Goal: Task Accomplishment & Management: Use online tool/utility

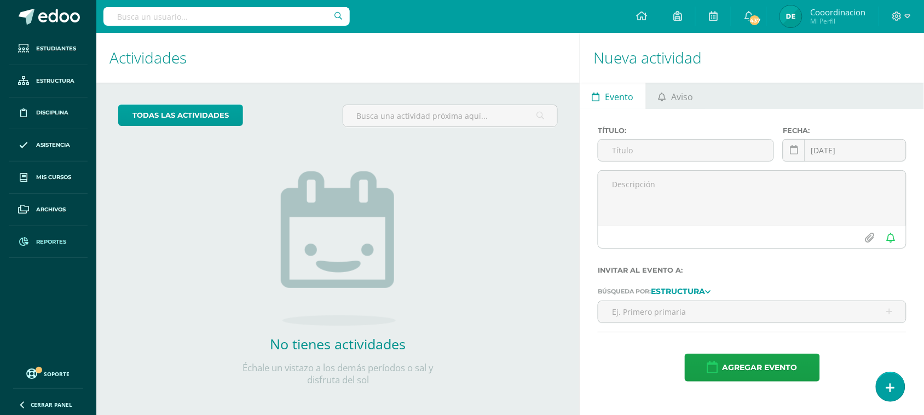
click at [44, 244] on span "Reportes" at bounding box center [51, 242] width 30 height 9
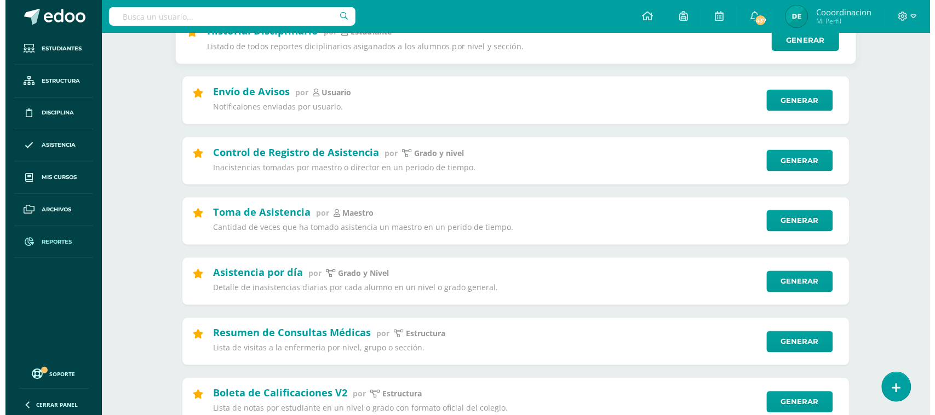
scroll to position [411, 0]
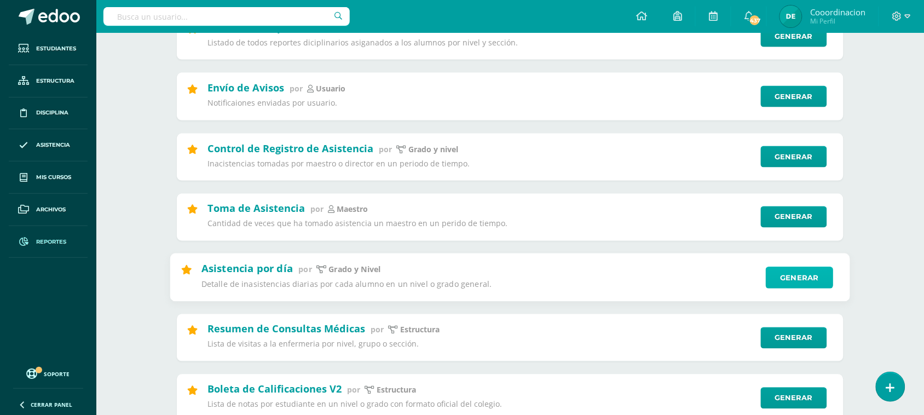
click at [806, 283] on link "Generar" at bounding box center [799, 278] width 67 height 22
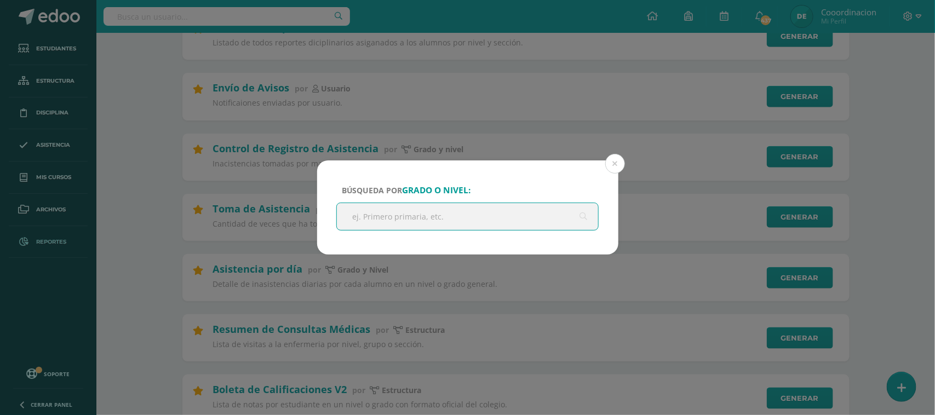
click at [433, 221] on input "text" at bounding box center [468, 216] width 262 height 27
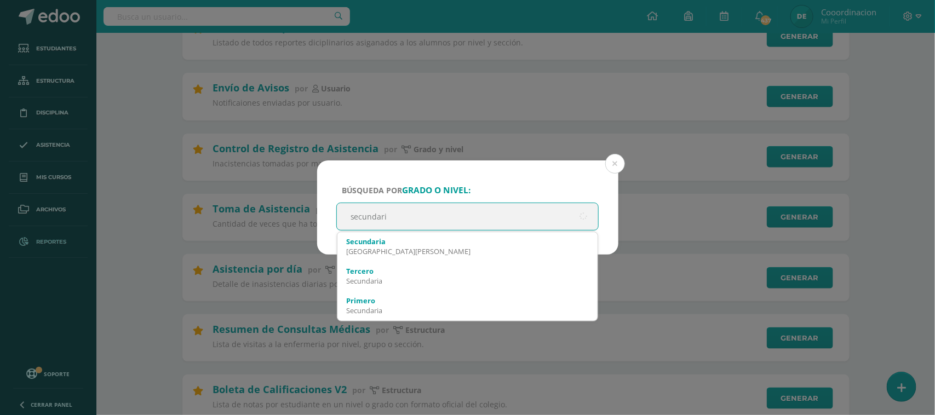
type input "secundaria"
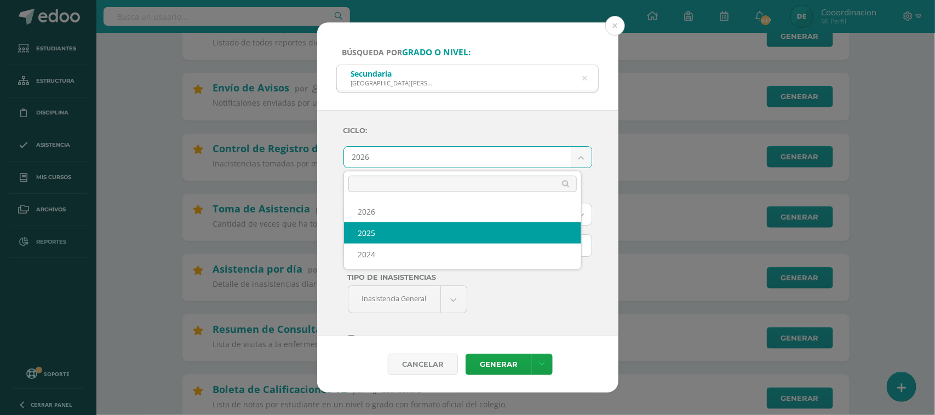
select select "2"
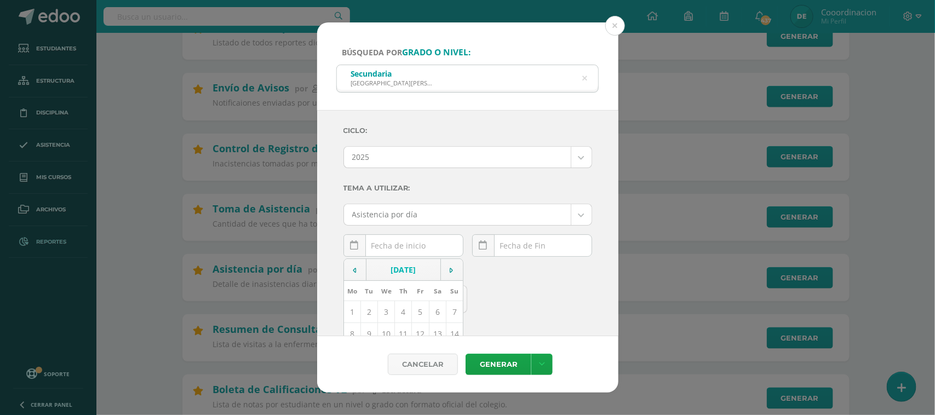
click at [431, 252] on div "[DATE] Mo Tu We Th Fr Sa Su 1 2 3 4 5 6 7 8 9 10 11 12 13 14 15 16 17 18 19 20 …" at bounding box center [403, 249] width 120 height 31
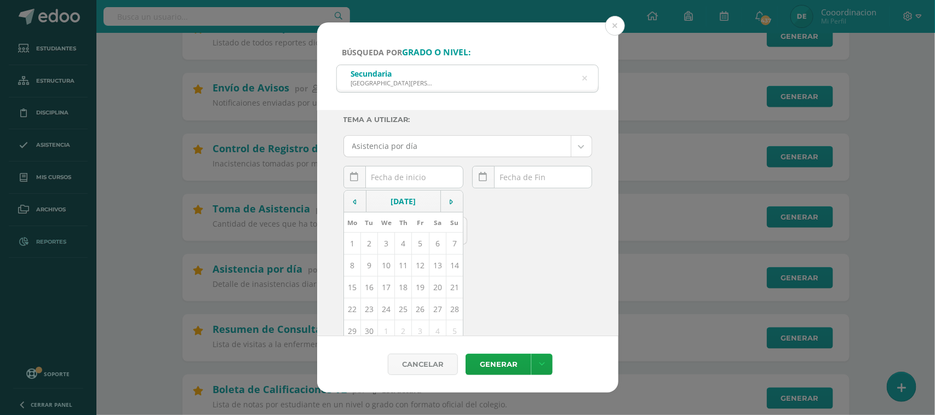
click at [415, 269] on td "12" at bounding box center [420, 266] width 17 height 22
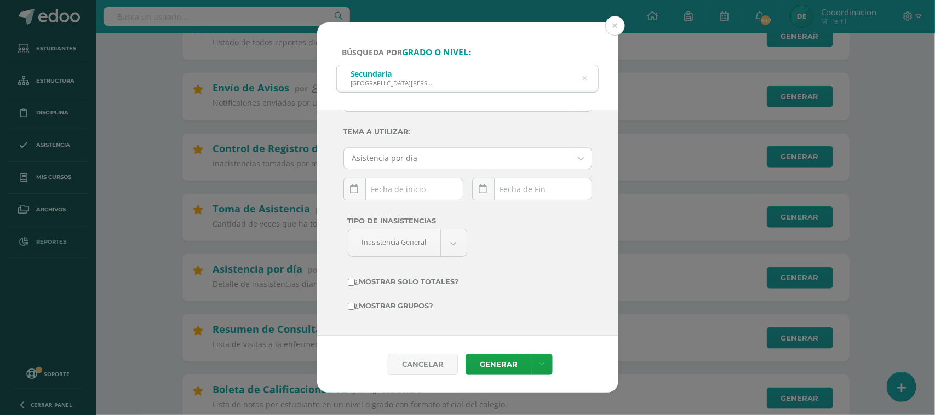
type input "[DATE]"
click at [523, 193] on div "[DATE] Mo Tu We Th Fr Sa Su 1 2 3 4 5 6 7 8 9 10 11 12 13 14 15 16 17 18 19 20 …" at bounding box center [532, 193] width 120 height 31
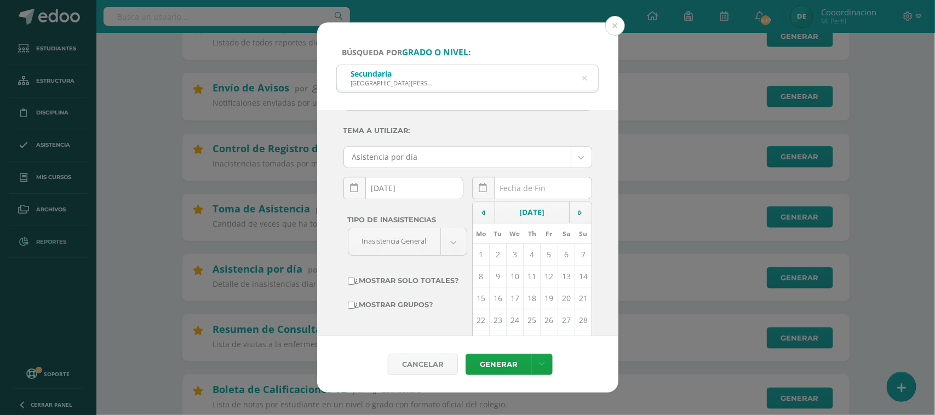
click at [540, 278] on td "12" at bounding box center [548, 277] width 17 height 22
type input "[DATE]"
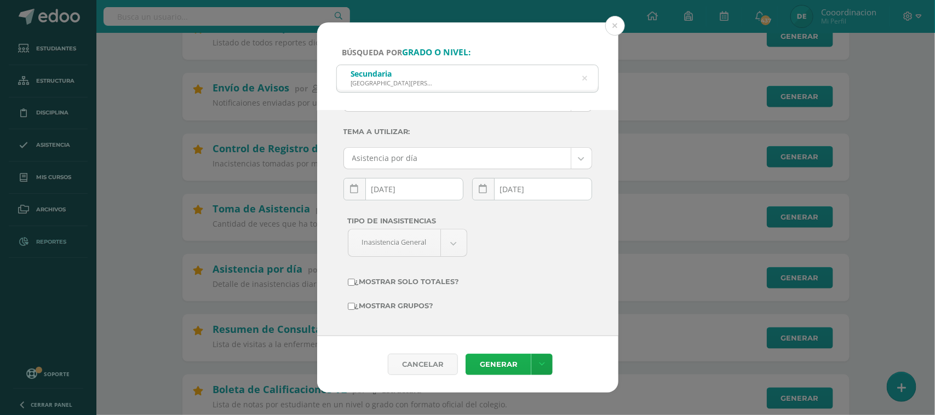
click at [500, 366] on link "Generar" at bounding box center [498, 364] width 66 height 21
click at [619, 22] on button at bounding box center [615, 26] width 20 height 20
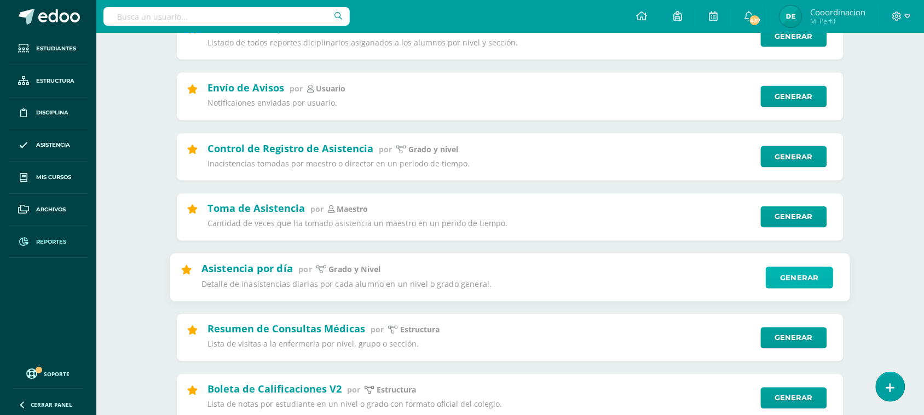
click at [793, 283] on link "Generar" at bounding box center [799, 278] width 67 height 22
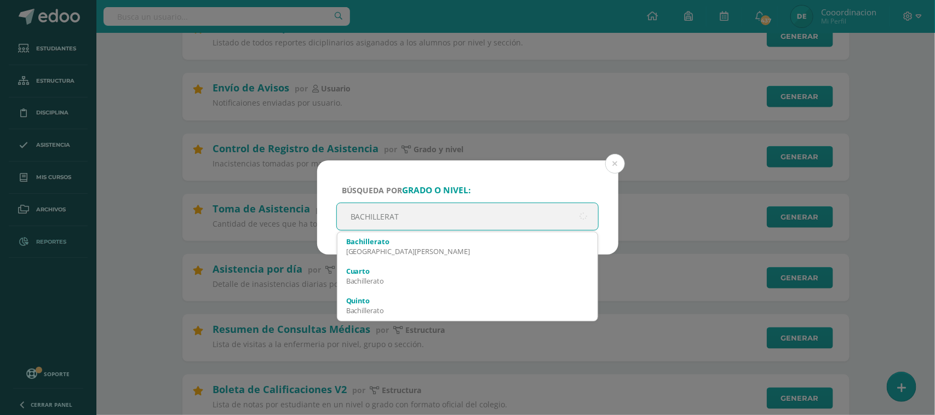
type input "BACHILLERATO"
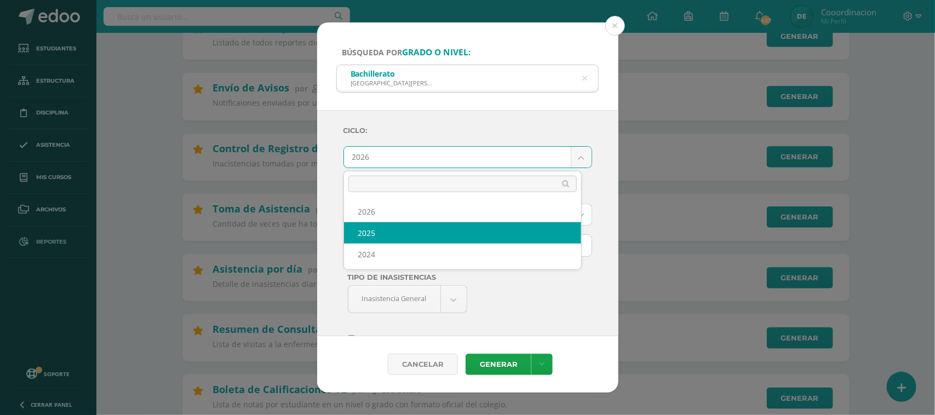
select select "2"
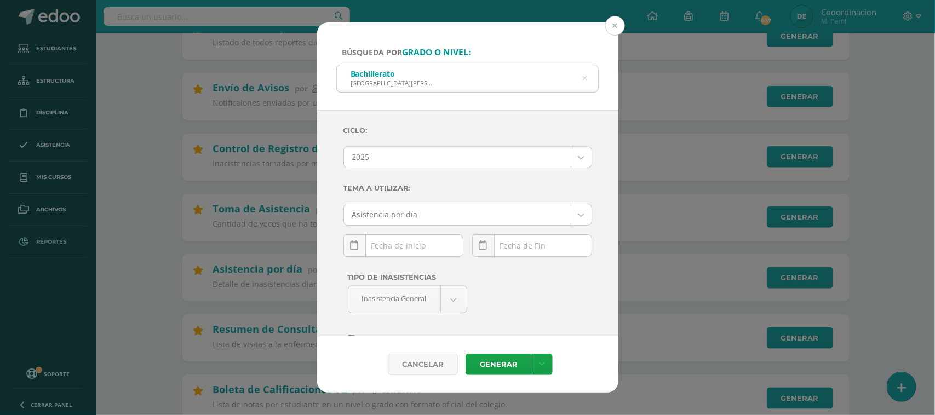
click at [617, 25] on button at bounding box center [615, 26] width 20 height 20
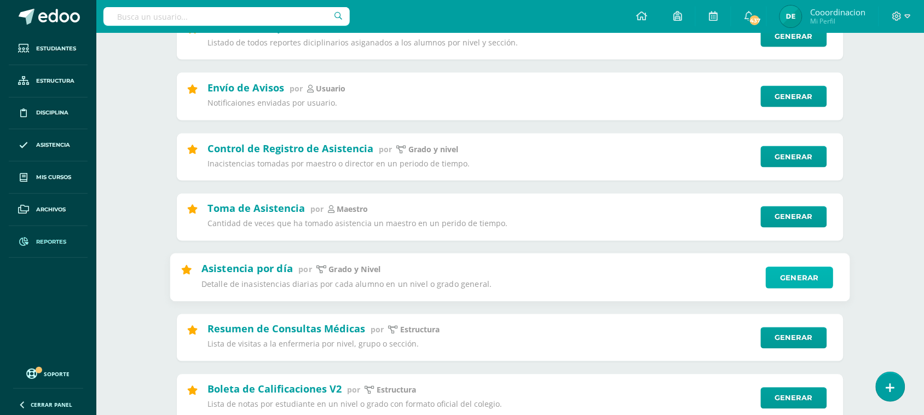
click at [814, 283] on link "Generar" at bounding box center [799, 278] width 67 height 22
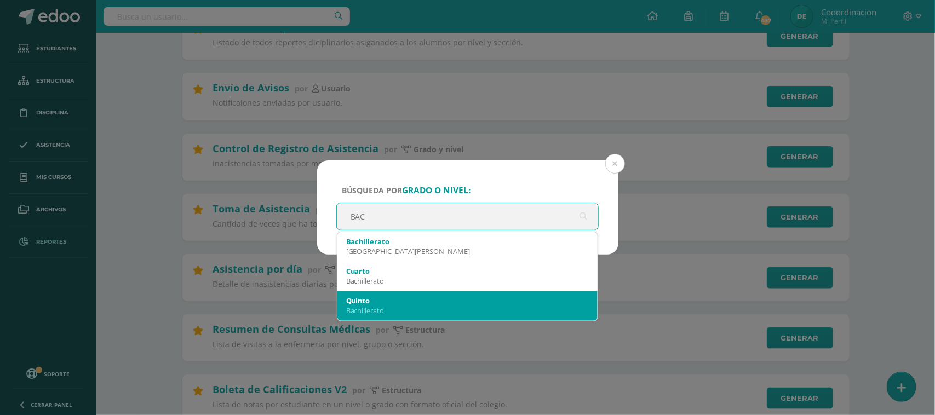
type input "BACI"
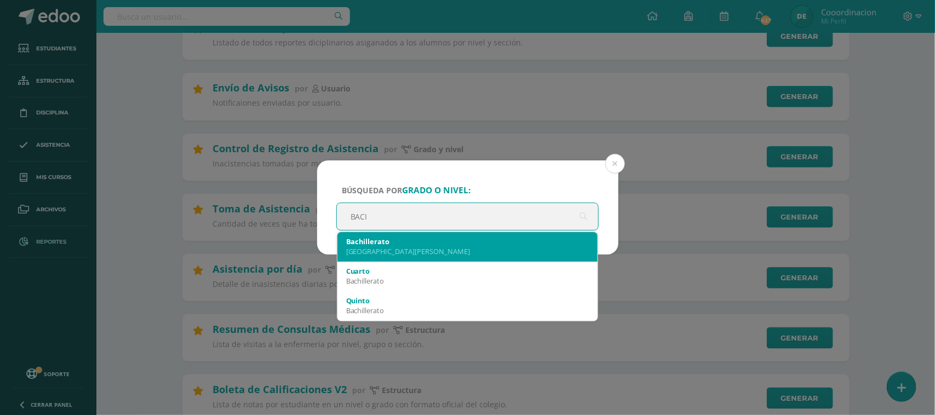
click at [399, 244] on div "Bachillerato" at bounding box center [467, 242] width 243 height 10
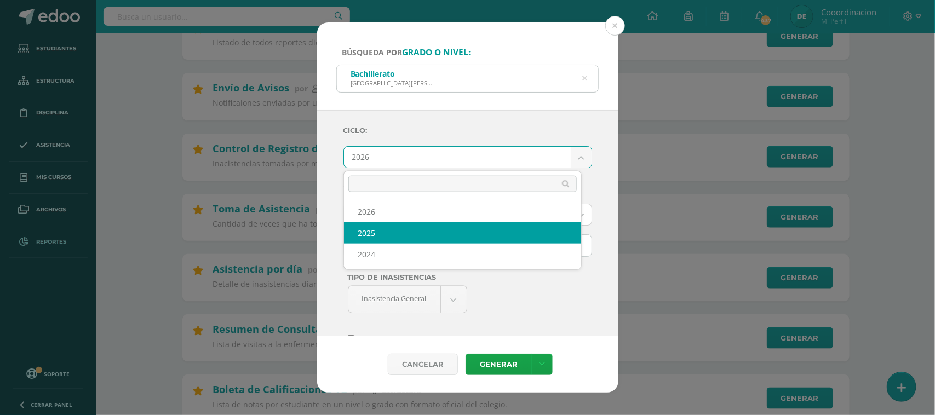
select select "2"
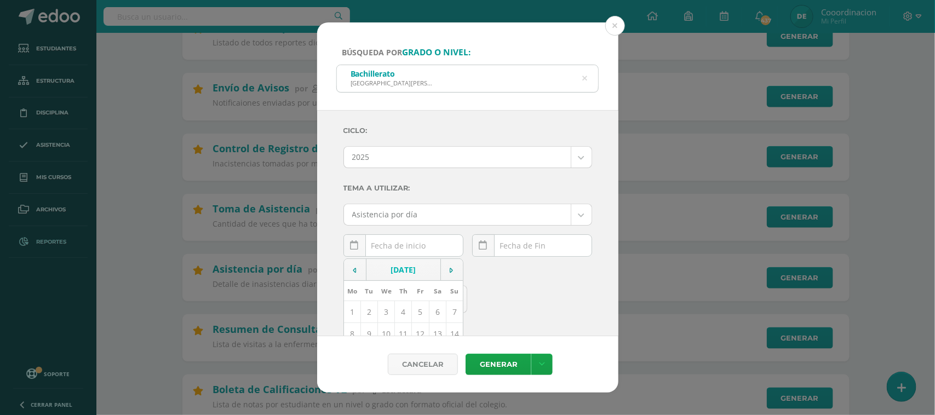
click at [387, 255] on div "[DATE] Mo Tu We Th Fr Sa Su 1 2 3 4 5 6 7 8 9 10 11 12 13 14 15 16 17 18 19 20 …" at bounding box center [403, 249] width 120 height 31
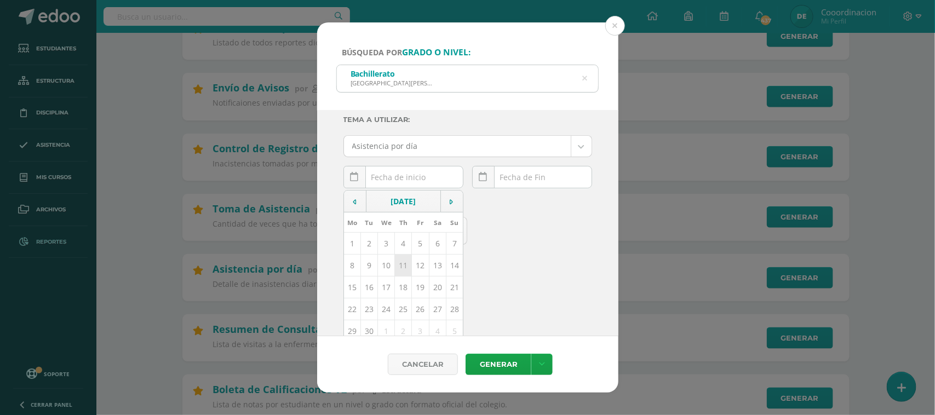
click at [398, 268] on td "11" at bounding box center [403, 266] width 17 height 22
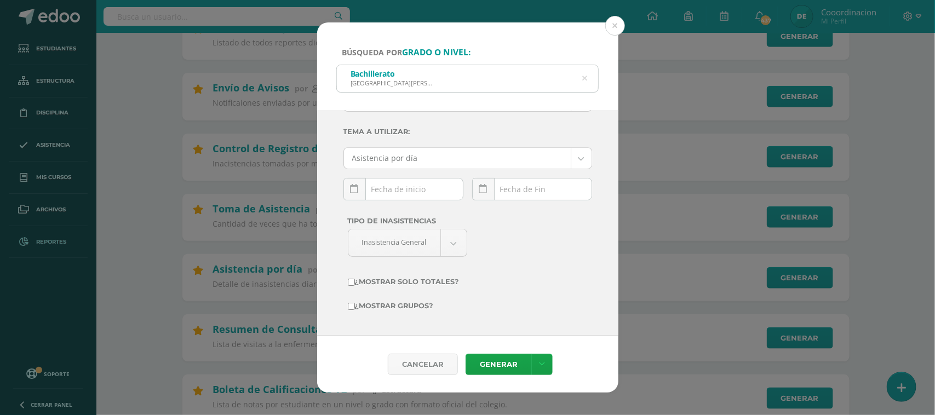
type input "[DATE]"
click at [515, 191] on div "[DATE] Mo Tu We Th Fr Sa Su 1 2 3 4 5 6 7 8 9 10 11 12 13 14 15 16 17 18 19 20 …" at bounding box center [532, 193] width 120 height 31
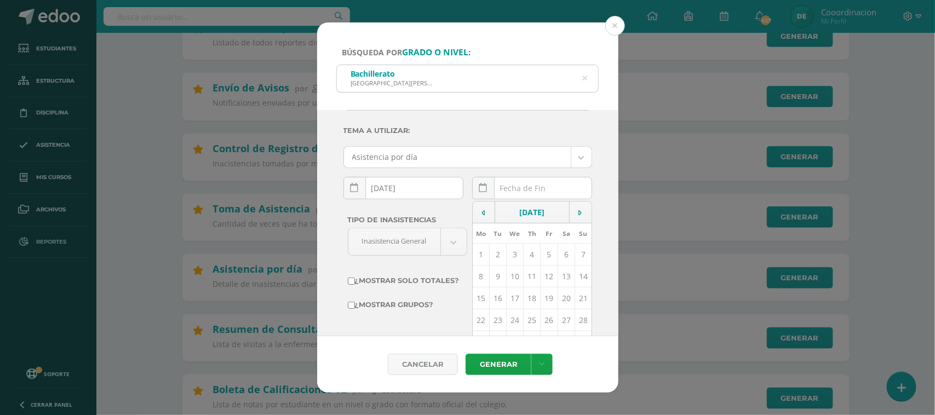
click at [540, 280] on td "12" at bounding box center [548, 277] width 17 height 22
type input "[DATE]"
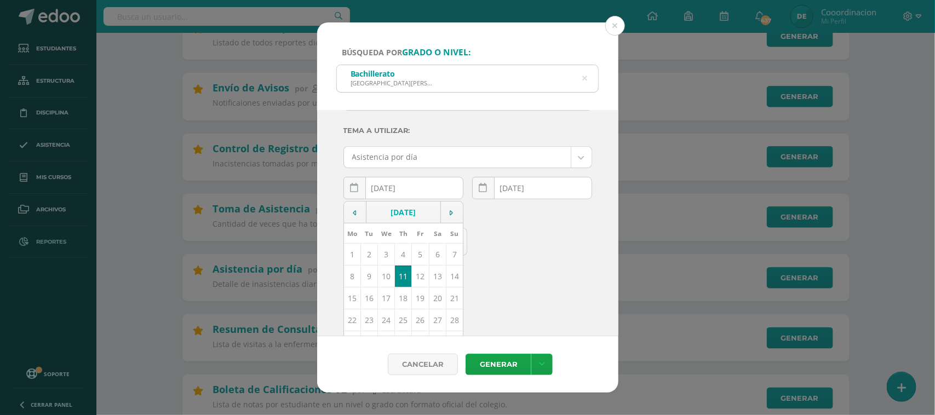
click at [423, 189] on div "[DATE] September, 2025 Mo Tu We Th Fr Sa Su 1 2 3 4 5 6 7 8 9 10 11 12 13 14 15…" at bounding box center [403, 192] width 120 height 31
click at [416, 278] on td "12" at bounding box center [420, 277] width 17 height 22
type input "[DATE]"
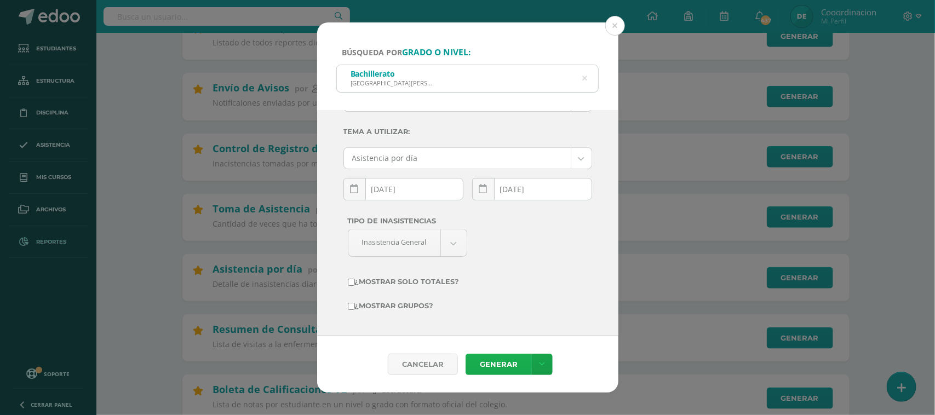
click at [512, 365] on link "Generar" at bounding box center [498, 364] width 66 height 21
